Goal: Task Accomplishment & Management: Manage account settings

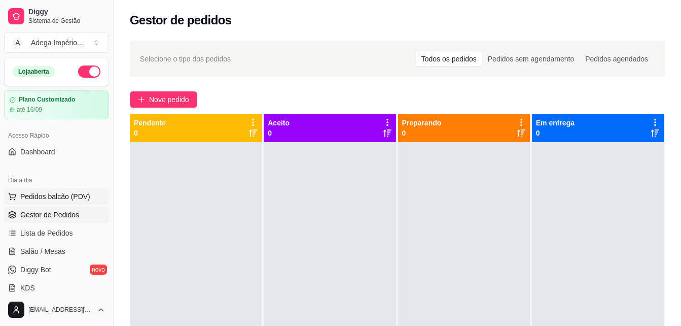
click at [44, 196] on span "Pedidos balcão (PDV)" at bounding box center [55, 196] width 70 height 10
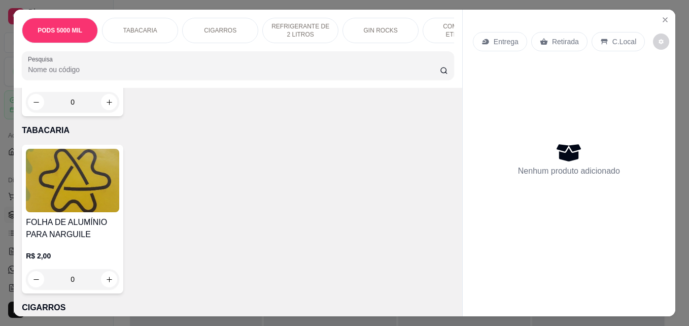
scroll to position [254, 0]
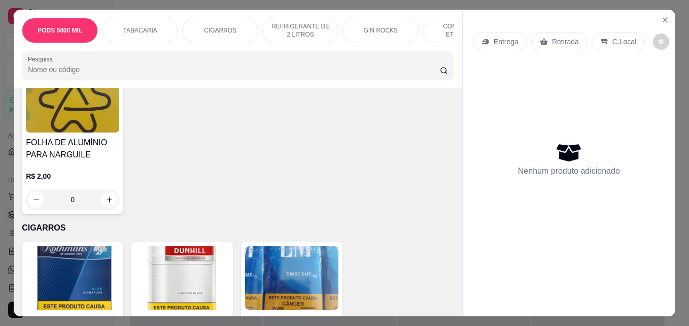
click at [552, 37] on p "Retirada" at bounding box center [565, 42] width 27 height 10
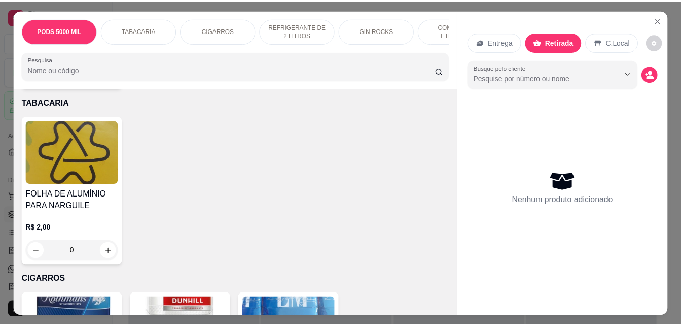
scroll to position [0, 0]
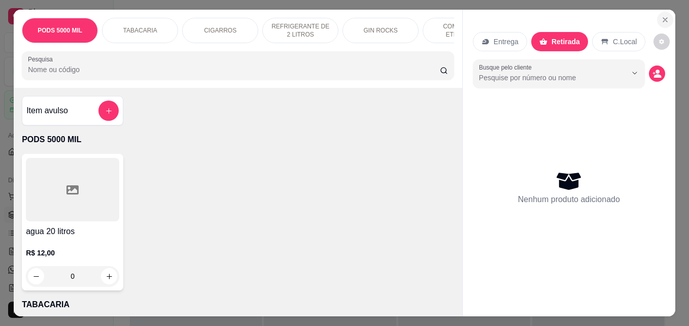
click at [661, 16] on icon "Close" at bounding box center [665, 20] width 8 height 8
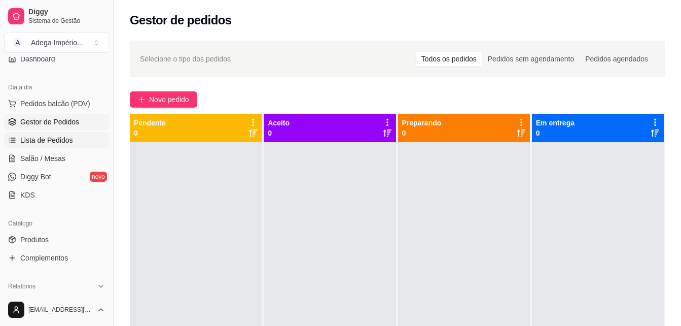
scroll to position [101, 0]
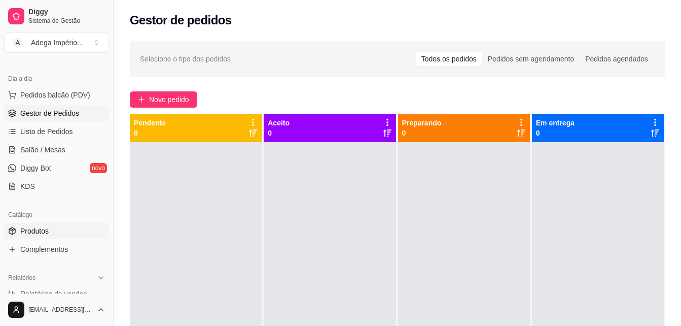
click at [74, 236] on link "Produtos" at bounding box center [56, 231] width 105 height 16
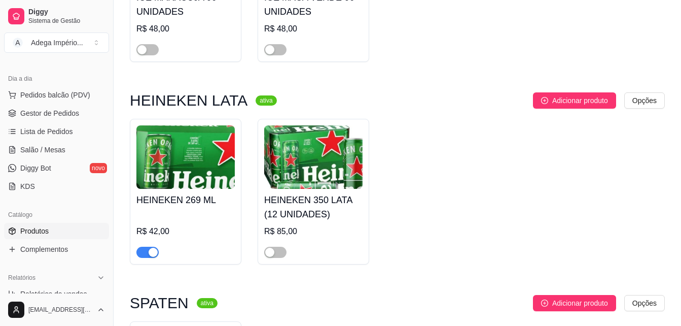
scroll to position [8271, 0]
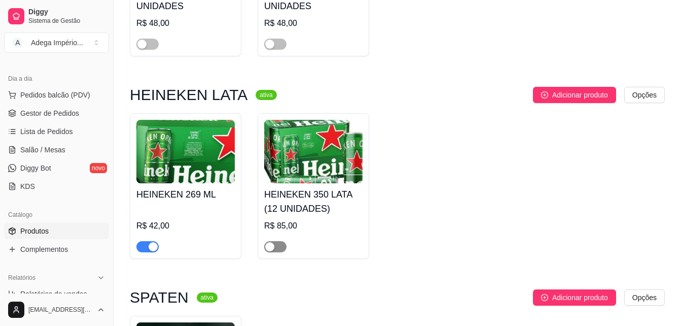
click at [272, 251] on div "button" at bounding box center [269, 246] width 9 height 9
click at [328, 222] on div "HEINEKEN 350 LATA (12 UNIDADES) R$ 85,00" at bounding box center [313, 217] width 98 height 69
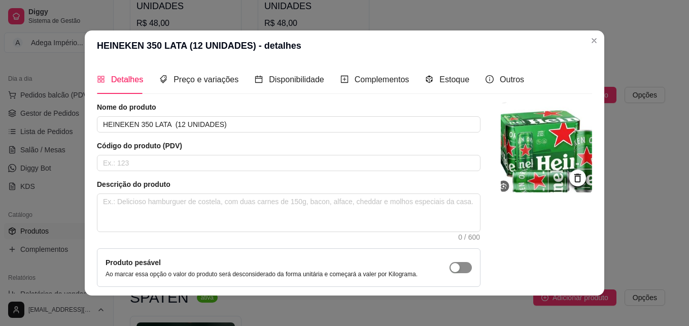
click at [451, 269] on div "button" at bounding box center [455, 267] width 9 height 9
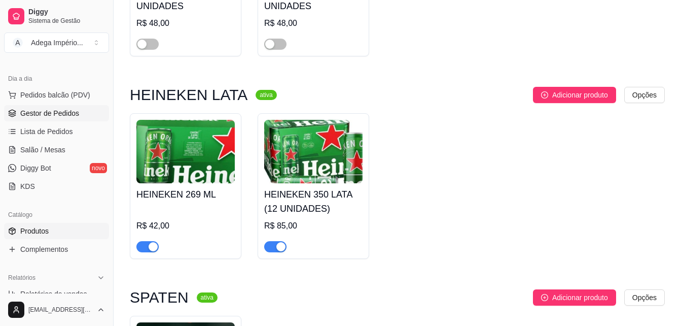
scroll to position [0, 0]
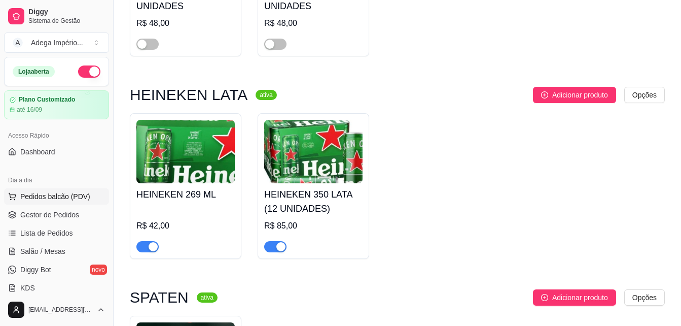
click at [76, 193] on span "Pedidos balcão (PDV)" at bounding box center [55, 196] width 70 height 10
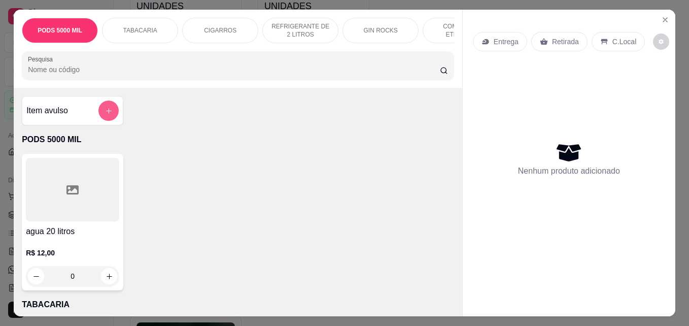
click at [108, 115] on icon "add-separate-item" at bounding box center [109, 111] width 8 height 8
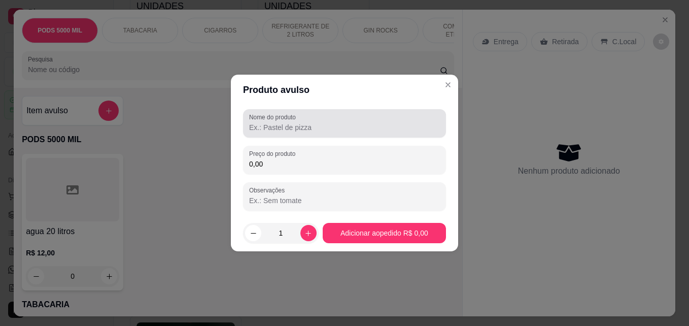
click at [268, 120] on label "Nome do produto" at bounding box center [274, 117] width 50 height 9
click at [268, 122] on input "Nome do produto" at bounding box center [344, 127] width 191 height 10
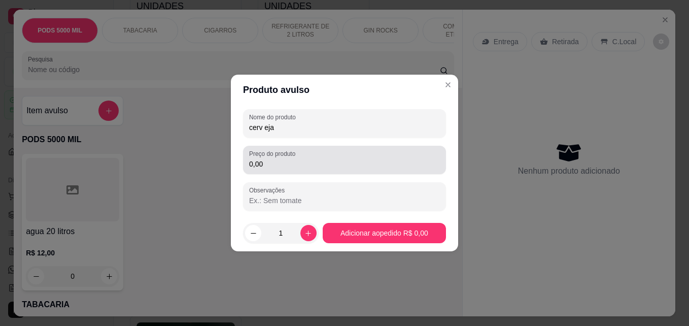
type input "cerv eja"
click at [308, 168] on input "0,00" at bounding box center [344, 164] width 191 height 10
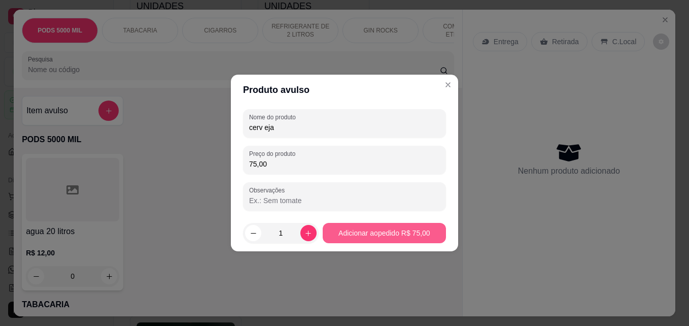
type input "75,00"
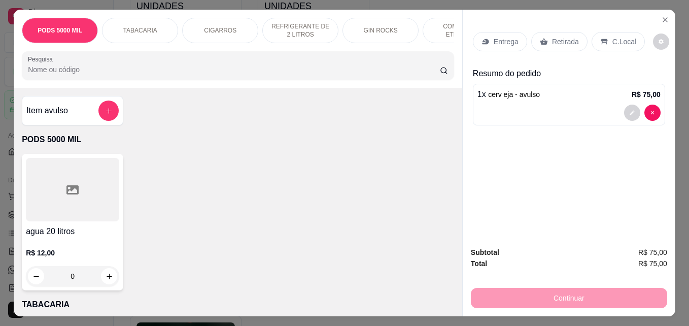
click at [566, 38] on p "Retirada" at bounding box center [565, 42] width 27 height 10
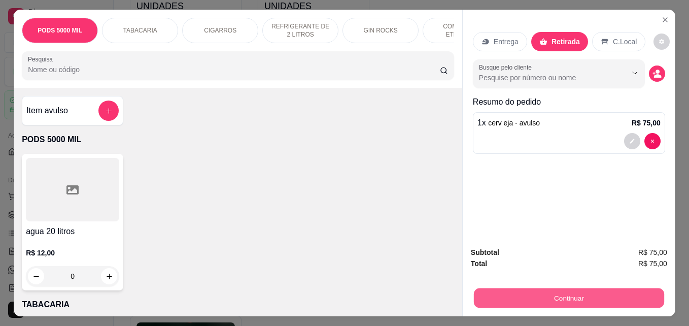
click at [566, 294] on button "Continuar" at bounding box center [569, 298] width 190 height 20
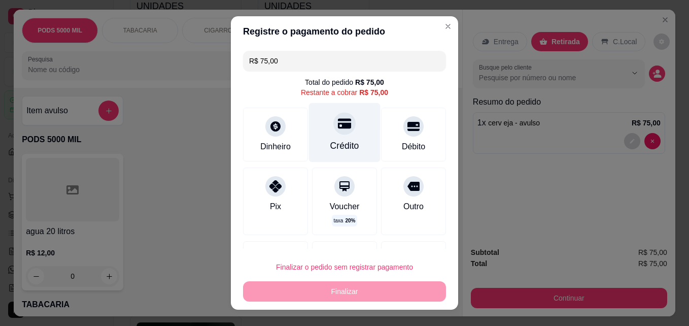
click at [349, 139] on div "Crédito" at bounding box center [345, 132] width 72 height 59
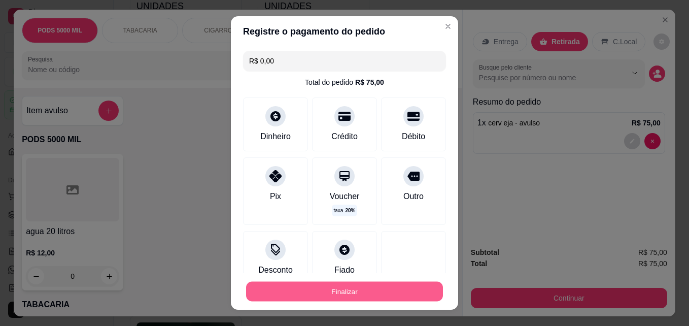
click at [347, 292] on button "Finalizar" at bounding box center [344, 292] width 197 height 20
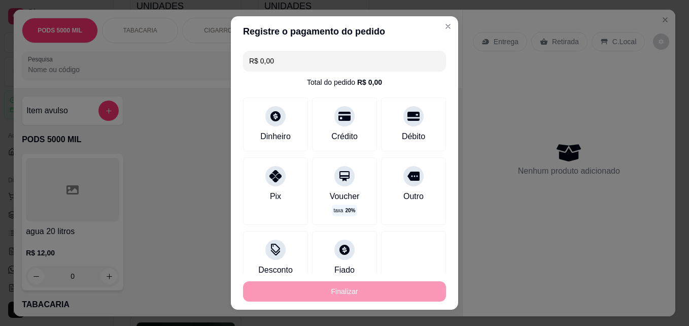
type input "-R$ 75,00"
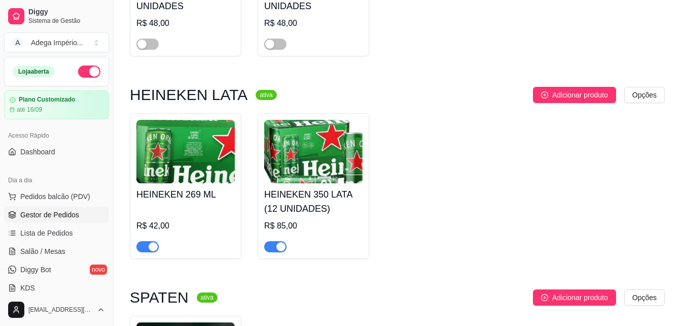
click at [66, 209] on link "Gestor de Pedidos" at bounding box center [56, 215] width 105 height 16
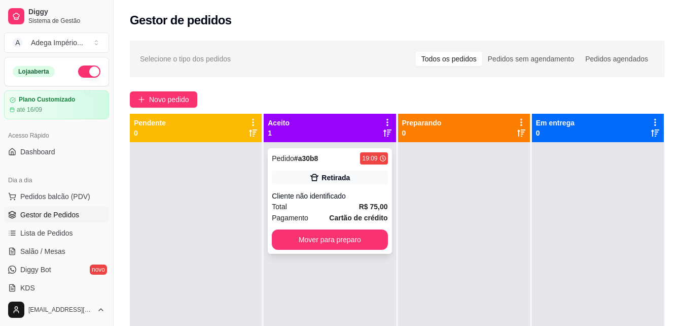
click at [357, 186] on div "Pedido # a30b8 19:09 Retirada Cliente não identificado Total R$ 75,00 Pagamento…" at bounding box center [330, 201] width 124 height 106
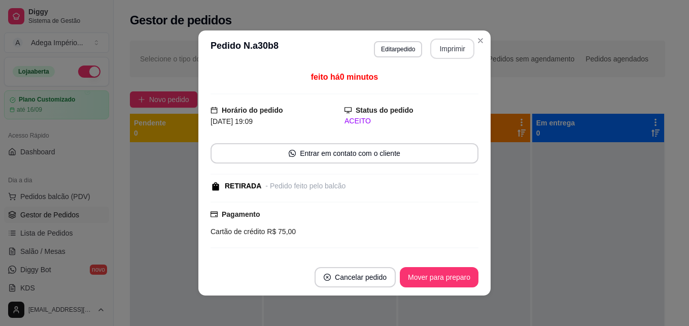
click at [452, 51] on button "Imprimir" at bounding box center [452, 49] width 44 height 20
click at [424, 276] on button "Mover para preparo" at bounding box center [439, 277] width 76 height 20
click at [424, 276] on div "Mover para preparo" at bounding box center [432, 277] width 93 height 20
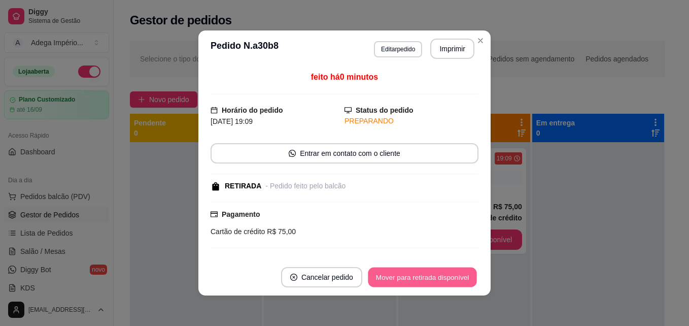
click at [425, 277] on button "Mover para retirada disponível" at bounding box center [422, 277] width 109 height 20
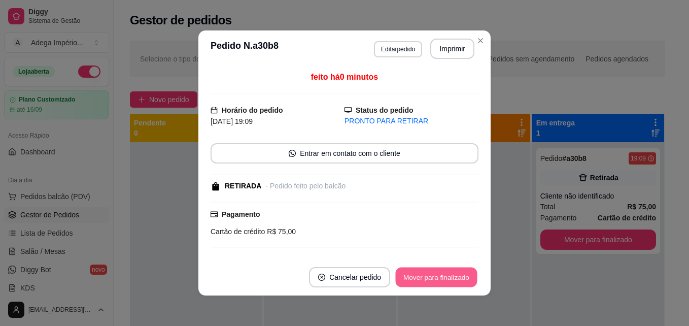
click at [425, 277] on button "Mover para finalizado" at bounding box center [437, 277] width 82 height 20
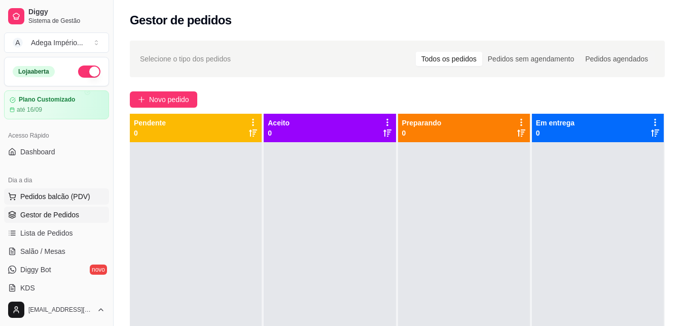
click at [76, 193] on span "Pedidos balcão (PDV)" at bounding box center [55, 196] width 70 height 10
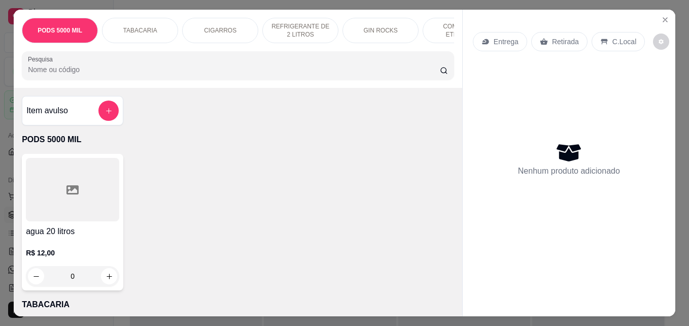
click at [554, 39] on p "Retirada" at bounding box center [565, 42] width 27 height 10
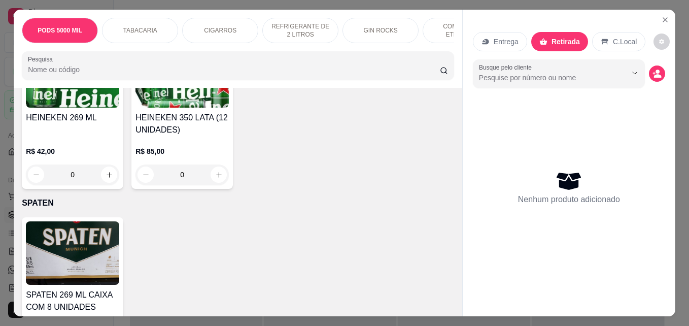
scroll to position [3095, 0]
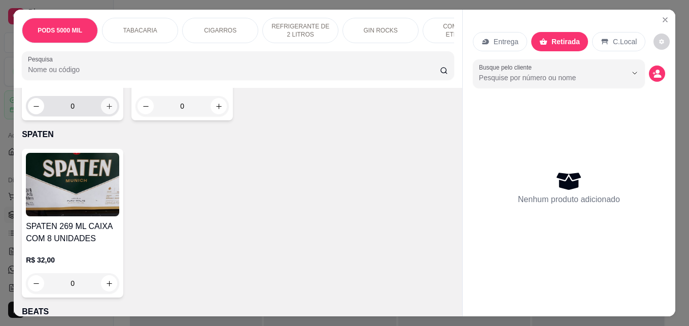
click at [106, 110] on icon "increase-product-quantity" at bounding box center [110, 107] width 8 height 8
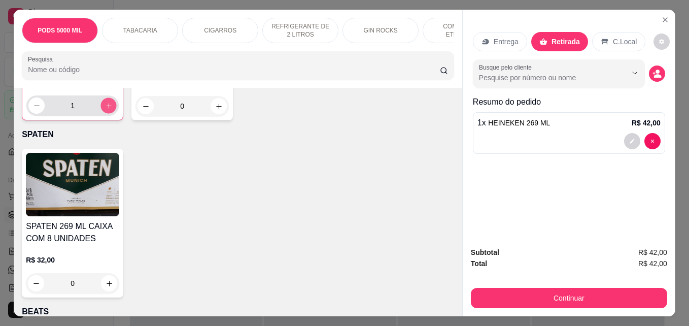
click at [106, 108] on icon "increase-product-quantity" at bounding box center [108, 105] width 5 height 5
type input "2"
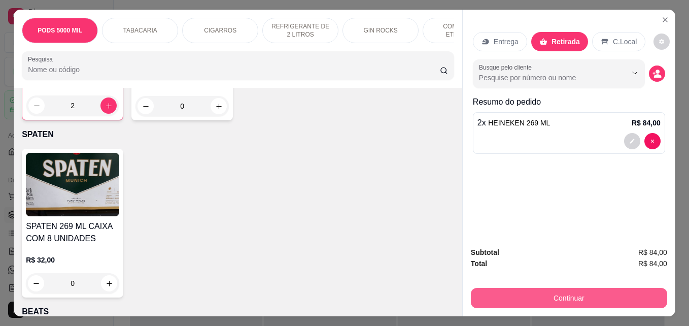
click at [576, 296] on button "Continuar" at bounding box center [569, 298] width 196 height 20
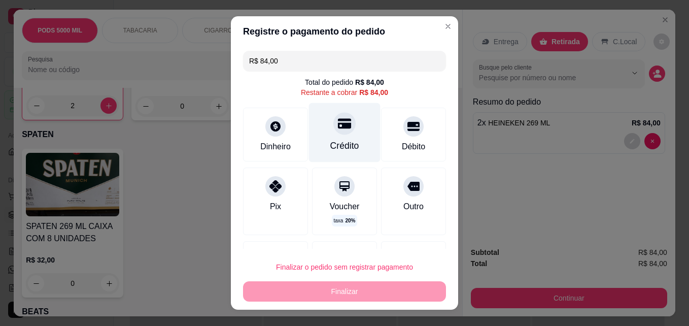
click at [346, 131] on div "Crédito" at bounding box center [345, 132] width 72 height 59
type input "R$ 0,00"
click at [346, 139] on div "Crédito" at bounding box center [344, 145] width 29 height 13
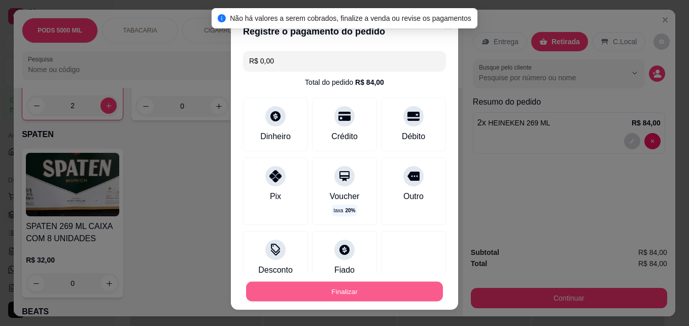
click at [345, 292] on button "Finalizar" at bounding box center [344, 292] width 197 height 20
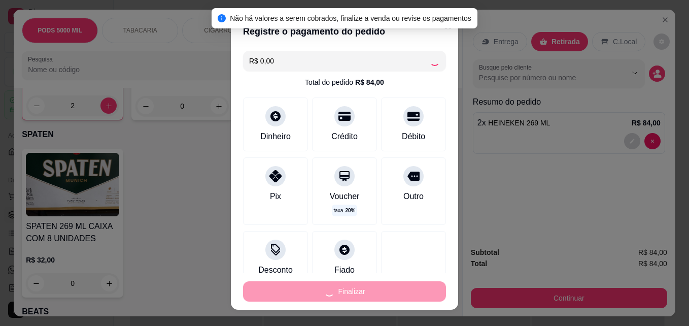
type input "0"
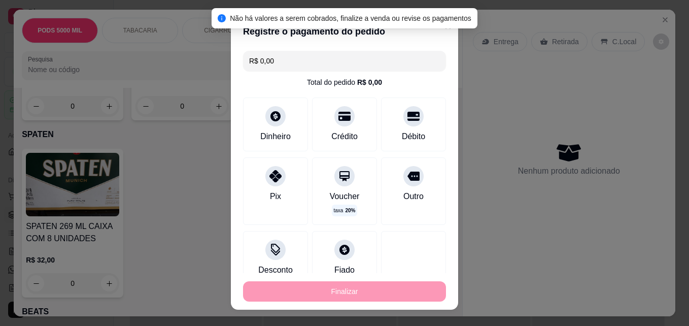
type input "-R$ 84,00"
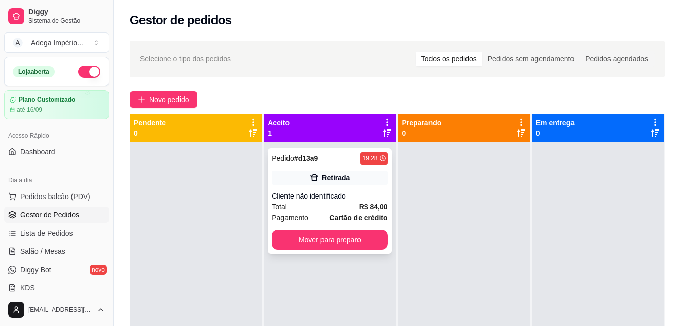
click at [375, 179] on div "Retirada" at bounding box center [330, 177] width 116 height 14
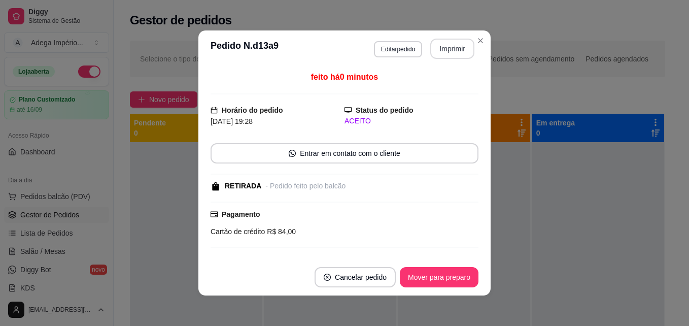
click at [444, 52] on button "Imprimir" at bounding box center [452, 49] width 44 height 20
click at [447, 278] on button "Mover para preparo" at bounding box center [439, 277] width 76 height 20
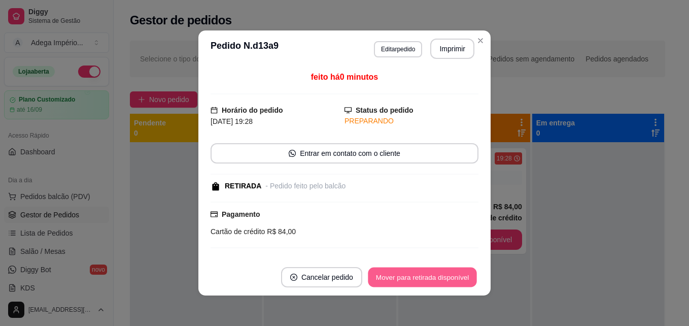
click at [451, 275] on button "Mover para retirada disponível" at bounding box center [422, 277] width 109 height 20
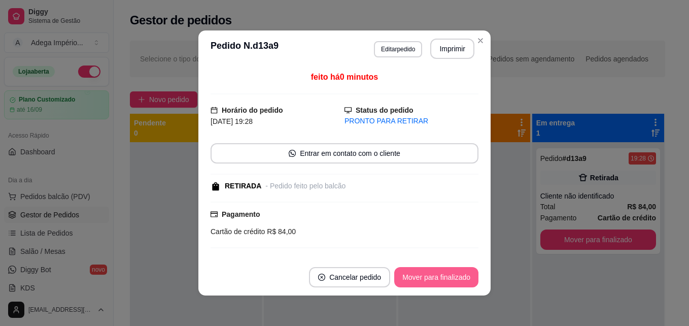
click at [452, 276] on button "Mover para finalizado" at bounding box center [436, 277] width 84 height 20
